Goal: Information Seeking & Learning: Learn about a topic

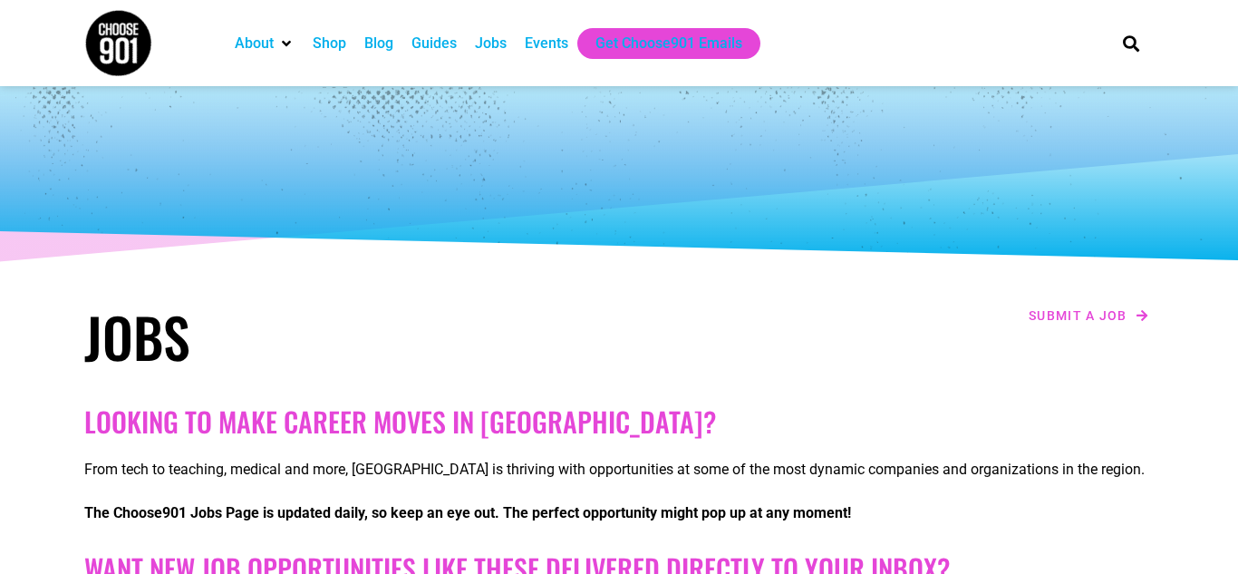
click at [360, 332] on h1 "Jobs" at bounding box center [347, 336] width 526 height 65
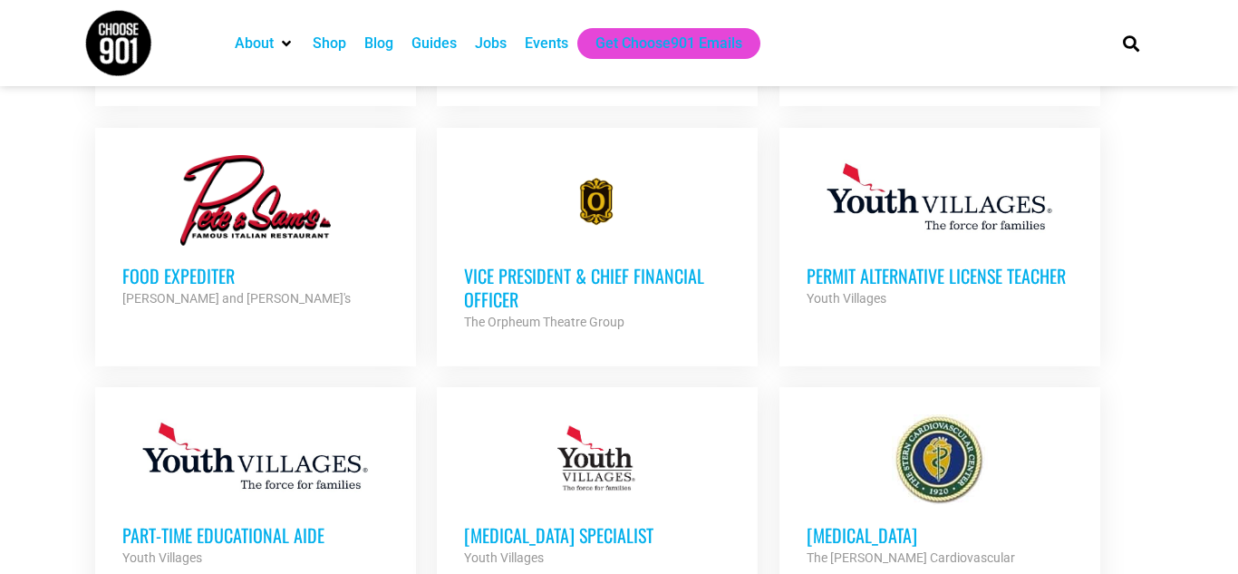
scroll to position [979, 0]
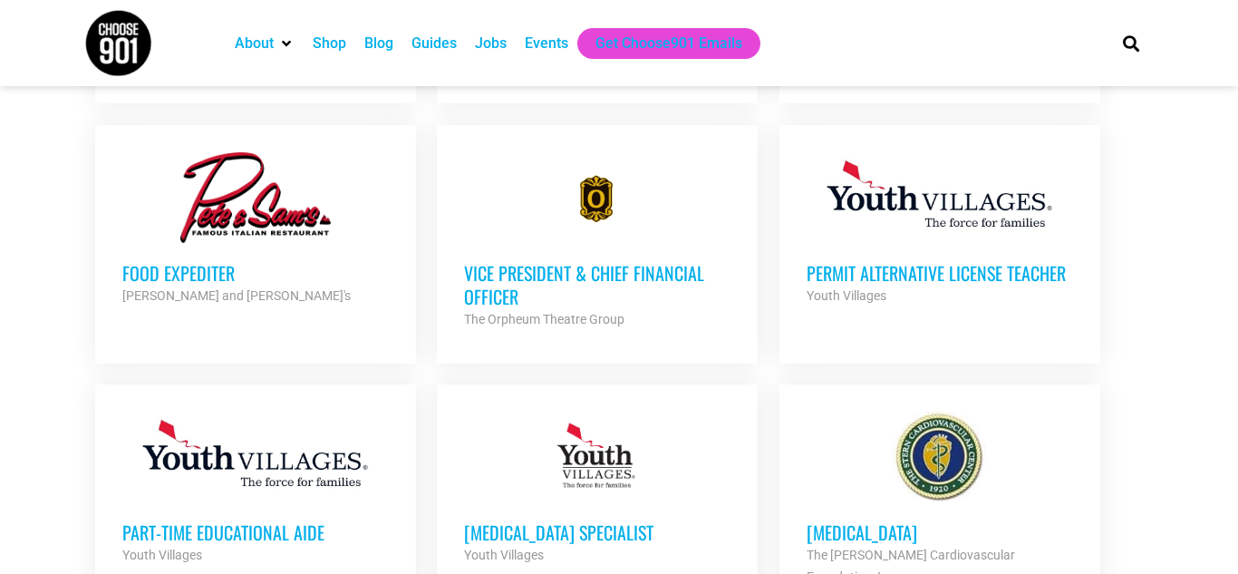
click at [124, 305] on div "[PERSON_NAME] and [PERSON_NAME]'s" at bounding box center [255, 296] width 266 height 22
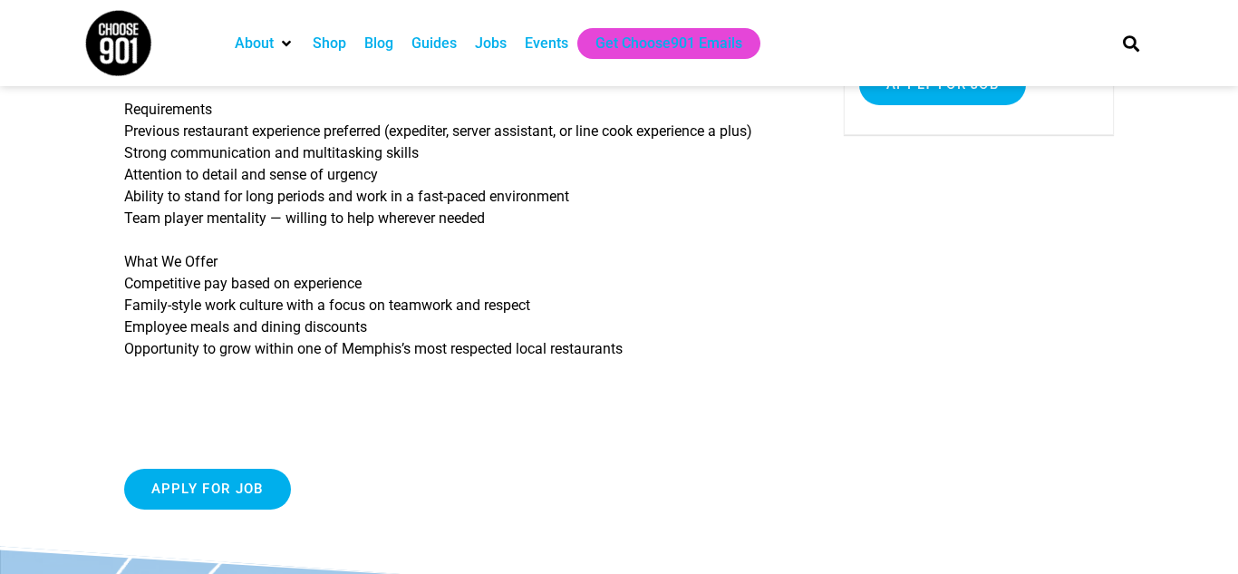
scroll to position [435, 0]
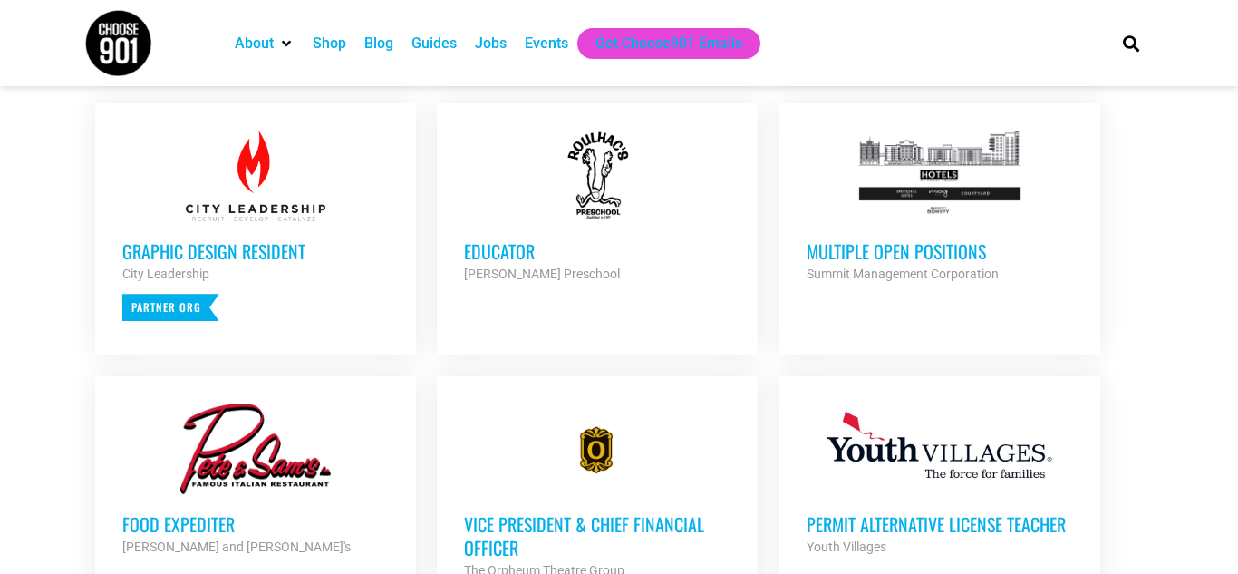
scroll to position [727, 0]
